Goal: Communication & Community: Answer question/provide support

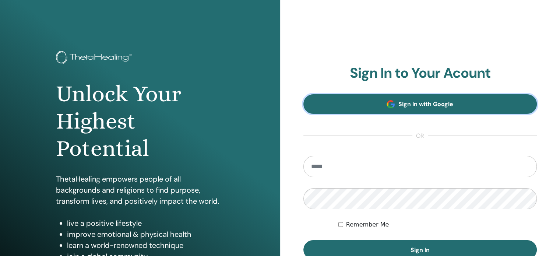
click at [423, 104] on span "Sign In with Google" at bounding box center [426, 104] width 55 height 8
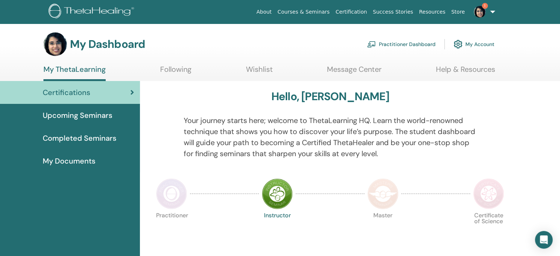
scroll to position [243, 0]
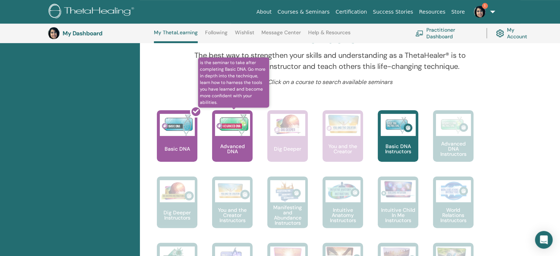
click at [224, 140] on div "Advanced DNA" at bounding box center [232, 136] width 41 height 52
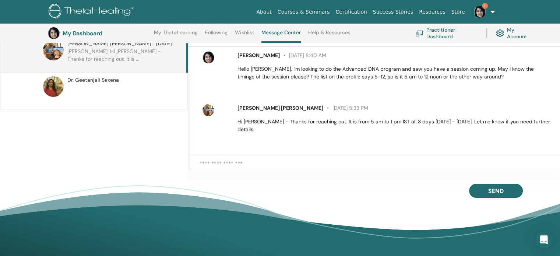
scroll to position [124, 0]
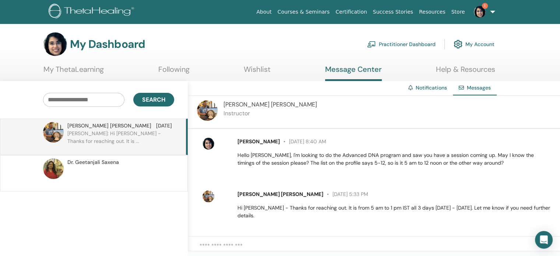
click at [251, 244] on textarea at bounding box center [380, 249] width 361 height 15
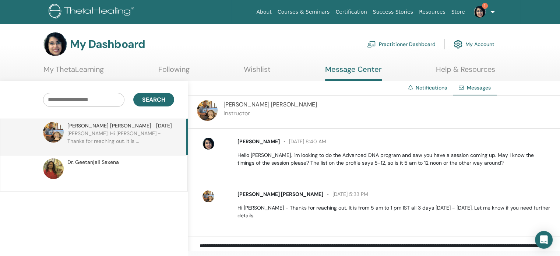
scroll to position [8, 0]
click at [418, 238] on div "**********" at bounding box center [374, 248] width 372 height 25
click at [331, 243] on textarea "**********" at bounding box center [380, 249] width 361 height 15
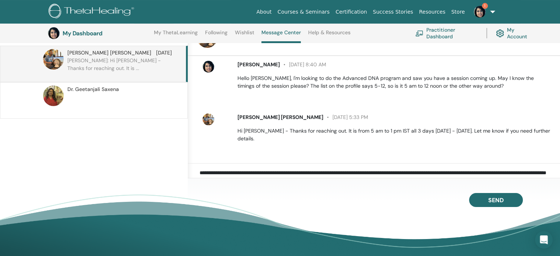
scroll to position [109, 0]
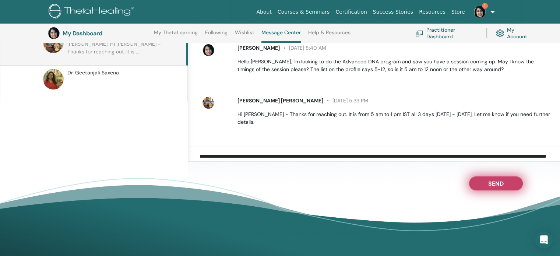
type textarea "**********"
click at [482, 180] on button "Send" at bounding box center [496, 183] width 54 height 14
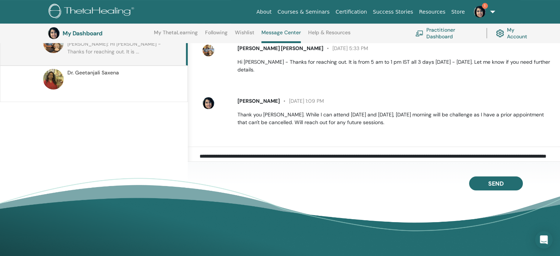
click at [125, 82] on p at bounding box center [120, 88] width 107 height 22
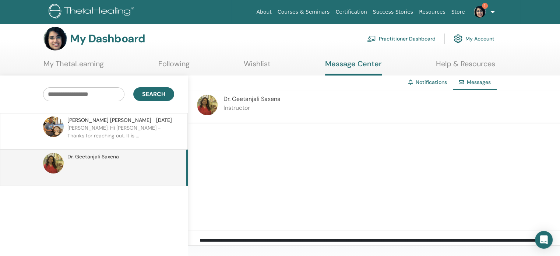
scroll to position [4, 0]
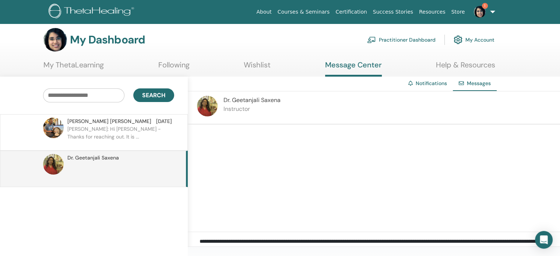
click at [90, 61] on link "My ThetaLearning" at bounding box center [73, 67] width 60 height 14
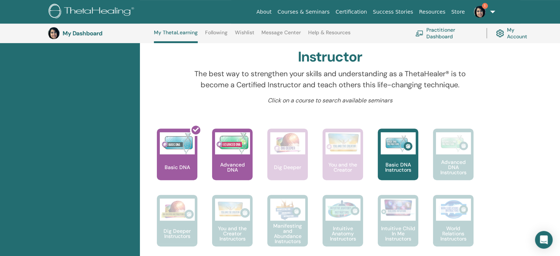
scroll to position [249, 0]
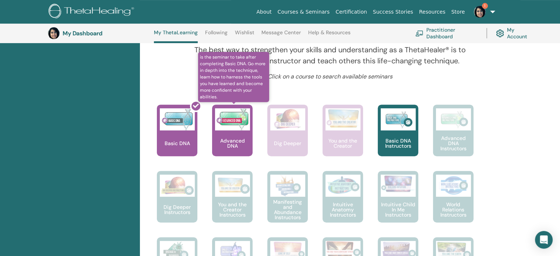
click at [241, 127] on img at bounding box center [232, 119] width 35 height 22
